Goal: Task Accomplishment & Management: Complete application form

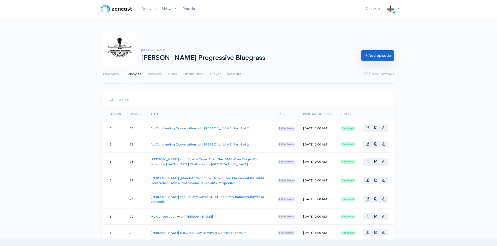
click at [375, 56] on link "Add episode" at bounding box center [377, 55] width 33 height 11
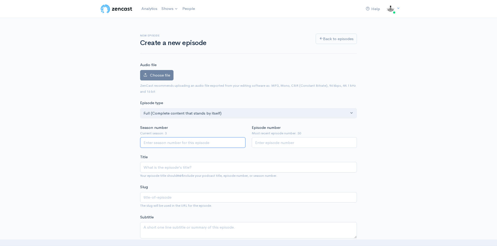
click at [152, 142] on input "Season number" at bounding box center [192, 142] width 105 height 11
type input "3"
click at [277, 140] on input "Episode number" at bounding box center [304, 142] width 105 height 11
type input "31"
click at [192, 168] on input "Title" at bounding box center [248, 167] width 217 height 11
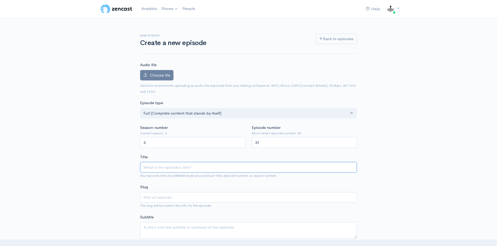
type input "S"
type input "s"
type input "Se"
type input "se"
type input "Sea"
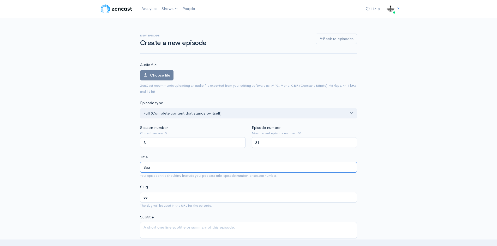
type input "sea"
type input "Seas"
type input "seas"
type input "Season"
type input "season"
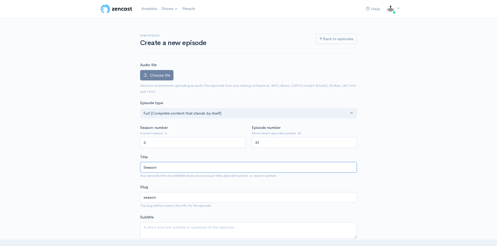
type input "Season 3"
type input "season-3"
type input "Season 3 w"
type input "season-3-w"
type input "Season 3 wr"
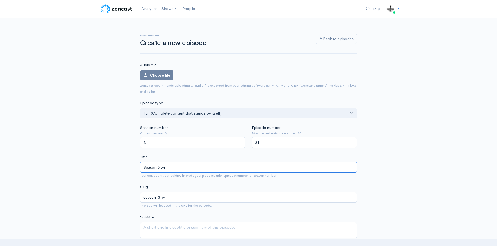
type input "season-3-wr"
type input "Season 3 w"
type input "season-3-w"
type input "Season 3"
type input "season-3"
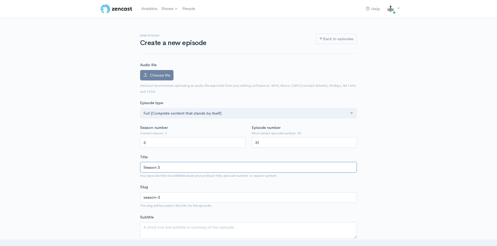
type input "Season 3 I"
type input "season-3-i"
type input "Season 3 It"
type input "season-3-it"
type input "Season 3 It's"
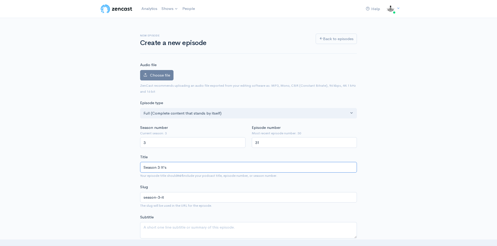
type input "season-3-its"
type input "Season 3 It's a"
type input "season-3-its-a"
type input "Season 3 It's a w"
type input "season-3-its-a-w"
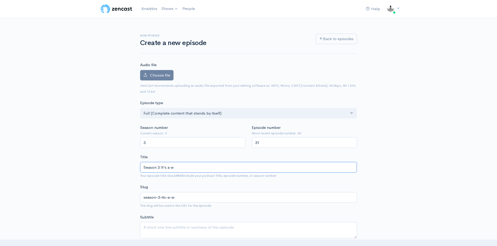
type input "Season 3 It's a wr"
type input "season-3-its-a-wr"
type input "Season 3 It's a w"
type input "season-3-its-a-w"
type input "Season 3 It's a"
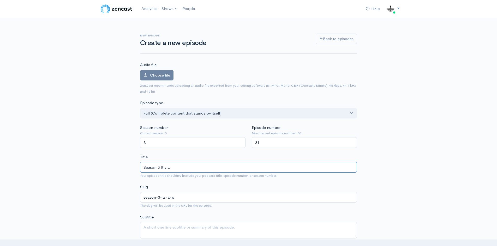
type input "season-3-its-a"
type input "Season 3 It's a W"
type input "season-3-its-a-w"
type input "Season 3 It's a Wr"
type input "season-3-its-a-wr"
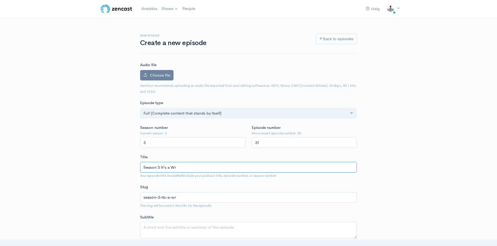
type input "Season 3 It's a Wra"
type input "season-3-its-a-wra"
type input "Season 3 It's a Wrap"
type input "season-3-its-a-wrap"
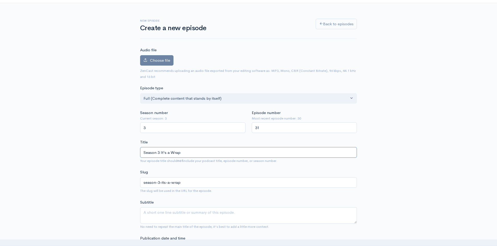
scroll to position [78, 0]
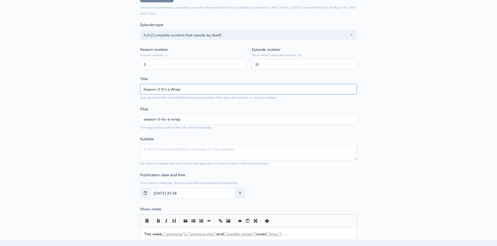
type input "Season 3 It's a Wrap"
click at [239, 152] on textarea "Subtitle" at bounding box center [248, 152] width 217 height 16
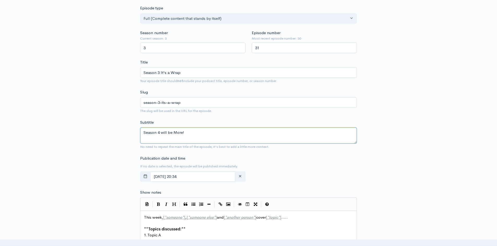
scroll to position [104, 0]
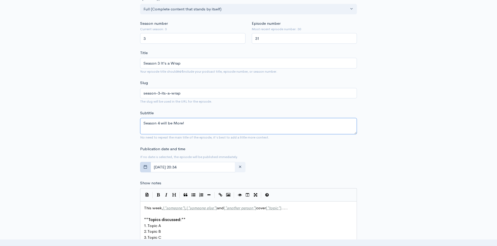
type textarea "Season 4 will be More!"
click at [144, 168] on icon "button" at bounding box center [145, 167] width 4 height 4
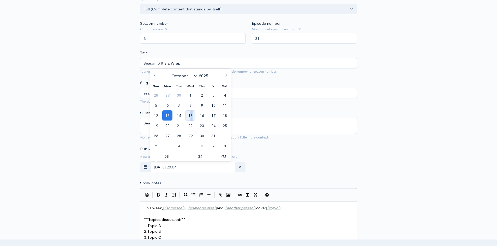
click at [191, 115] on span "15" at bounding box center [190, 116] width 10 height 10
click at [226, 156] on span "PM" at bounding box center [223, 156] width 14 height 10
click at [181, 161] on span at bounding box center [181, 159] width 4 height 5
type input "[DATE] 07:34"
type input "07"
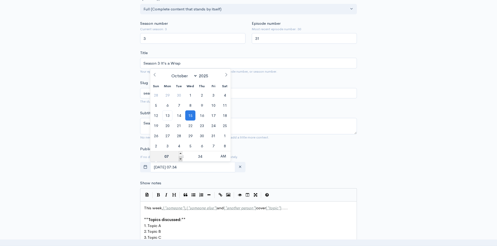
click at [181, 161] on span at bounding box center [181, 159] width 4 height 5
type input "[DATE] 06:34"
type input "06"
click at [181, 161] on span at bounding box center [181, 159] width 4 height 5
type input "[DATE] 05:34"
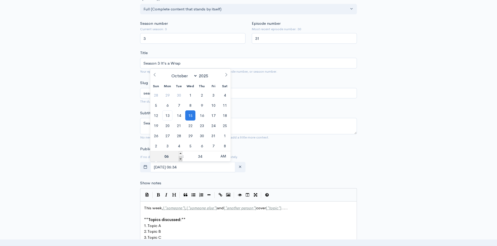
type input "05"
click at [214, 160] on span at bounding box center [214, 159] width 4 height 5
type input "[DATE] 05:29"
type input "29"
click at [214, 160] on span at bounding box center [214, 159] width 4 height 5
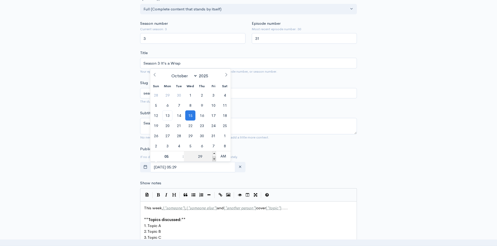
type input "[DATE] 05:24"
type input "24"
click at [214, 160] on span at bounding box center [214, 159] width 4 height 5
type input "[DATE] 05:19"
type input "19"
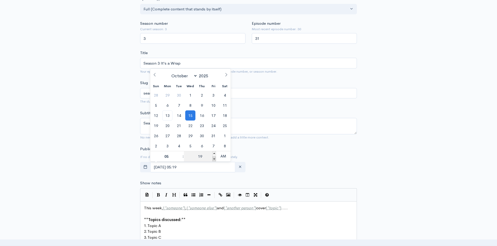
click at [214, 160] on span at bounding box center [214, 159] width 4 height 5
type input "[DATE] 05:14"
type input "14"
click at [214, 160] on span at bounding box center [214, 159] width 4 height 5
type input "[DATE] 05:09"
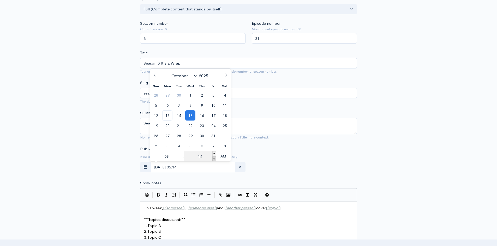
type input "09"
click at [214, 160] on span at bounding box center [214, 159] width 4 height 5
type input "[DATE] 05:04"
type input "04"
click at [214, 160] on span at bounding box center [214, 159] width 4 height 5
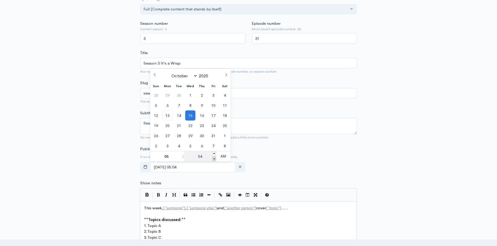
type input "[DATE] 04:59"
type input "04"
type input "59"
click at [214, 152] on span at bounding box center [214, 154] width 4 height 5
type input "[DATE] 05:00"
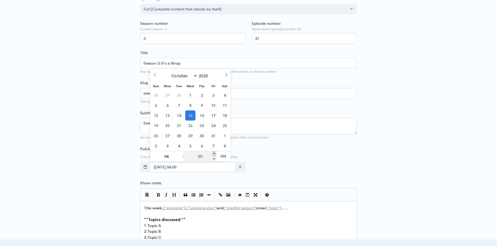
type input "05"
type input "00"
click at [401, 168] on div "New episode Create a new episode Back to episodes Audio file Choose file 0 ZenC…" at bounding box center [248, 188] width 497 height 549
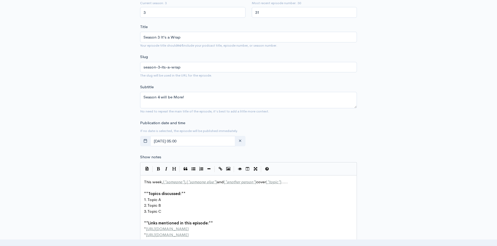
scroll to position [0, 0]
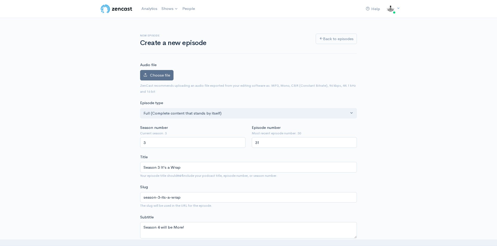
click at [164, 74] on span "Choose file" at bounding box center [160, 75] width 20 height 5
click at [0, 0] on input "Choose file" at bounding box center [0, 0] width 0 height 0
